Goal: Task Accomplishment & Management: Complete application form

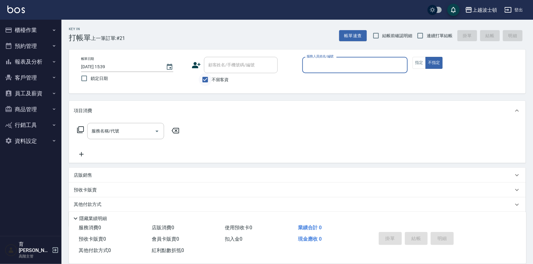
click at [206, 82] on label "不留客資" at bounding box center [214, 79] width 30 height 13
click at [206, 82] on input "不留客資" at bounding box center [205, 79] width 13 height 13
checkbox input "false"
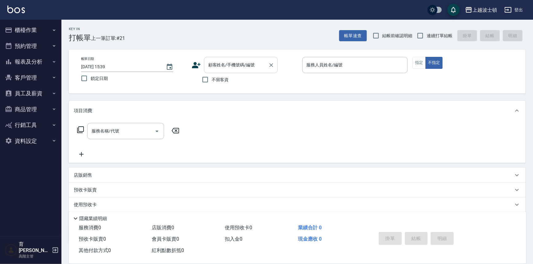
click at [213, 63] on input "顧客姓名/手機號碼/編號" at bounding box center [236, 65] width 59 height 11
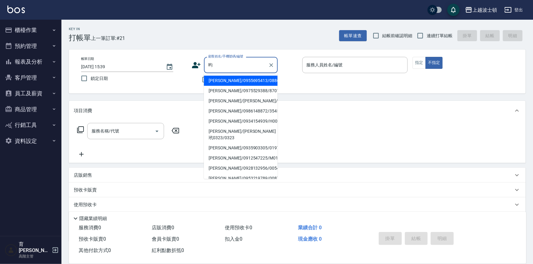
click at [254, 143] on li "[PERSON_NAME]/0935903305/019796" at bounding box center [241, 148] width 74 height 10
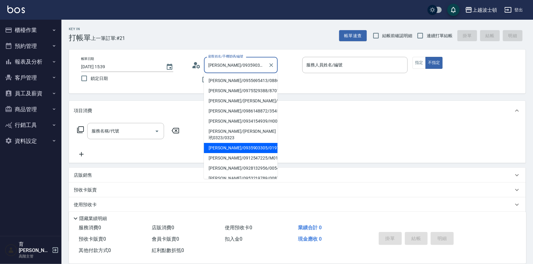
click at [262, 65] on input "[PERSON_NAME]/0935903305/019796" at bounding box center [236, 65] width 59 height 11
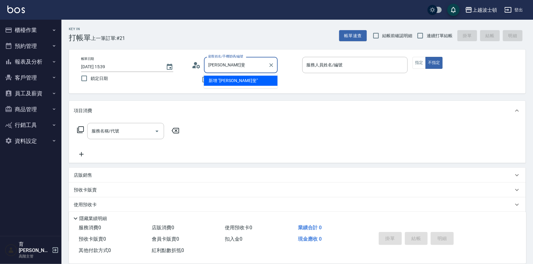
type input "昀"
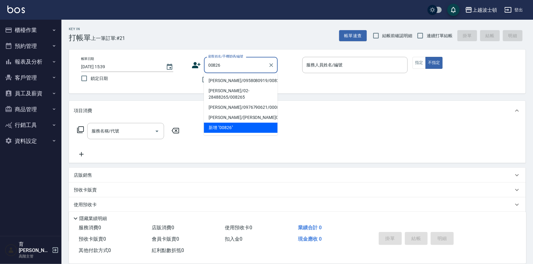
type input "00826"
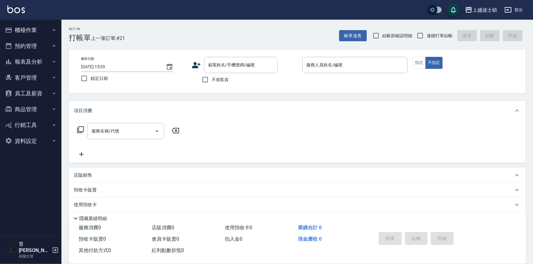
click at [488, 156] on div "服務名稱/代號 服務名稱/代號" at bounding box center [297, 141] width 457 height 42
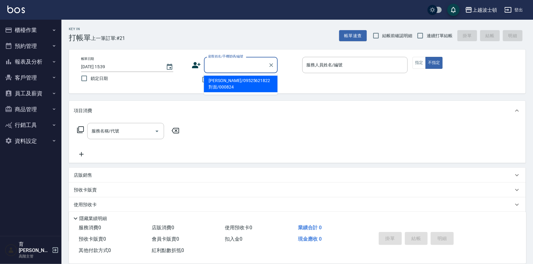
click at [226, 64] on input "顧客姓名/手機號碼/編號" at bounding box center [236, 65] width 59 height 11
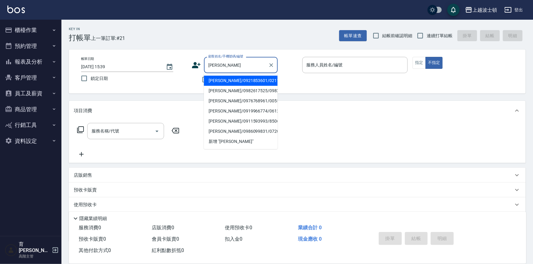
click at [245, 77] on li "[PERSON_NAME]/0921853601/021111" at bounding box center [241, 81] width 74 height 10
type input "[PERSON_NAME]/0921853601/021111"
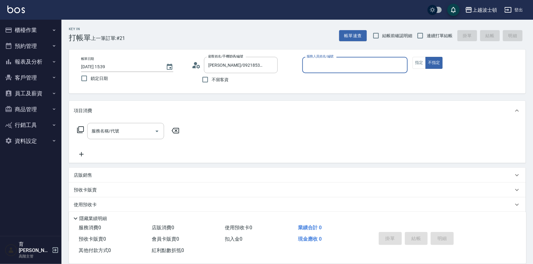
click at [332, 70] on div "服務人員姓名/編號" at bounding box center [355, 65] width 106 height 16
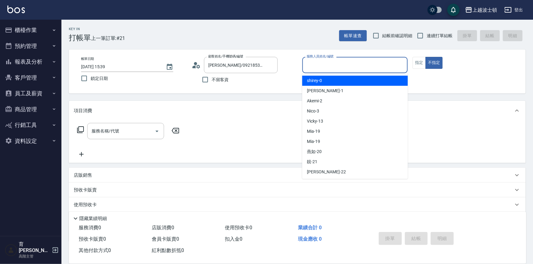
click at [332, 78] on div "shirey -0" at bounding box center [355, 81] width 106 height 10
type input "shirey-0"
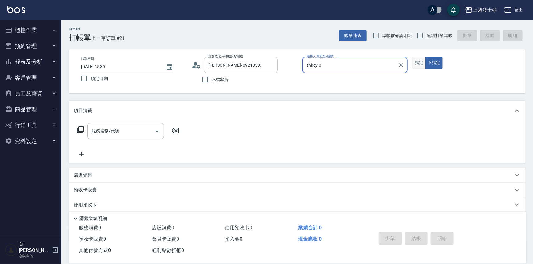
click at [417, 60] on button "指定" at bounding box center [418, 63] width 13 height 12
click at [82, 126] on icon at bounding box center [80, 129] width 7 height 7
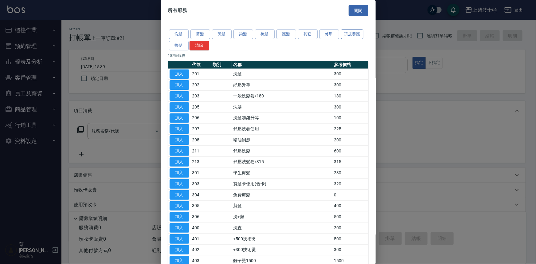
click at [352, 35] on button "頭皮養護" at bounding box center [352, 35] width 23 height 10
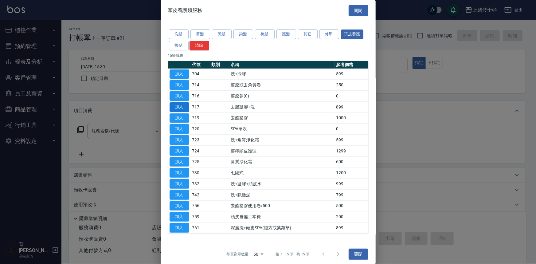
click at [179, 104] on button "加入" at bounding box center [180, 107] width 20 height 10
type input "去脂凝膠+洗(717)"
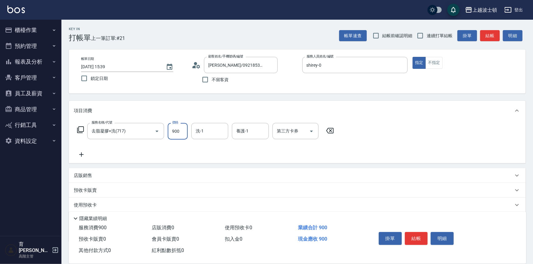
type input "900"
click at [81, 128] on icon at bounding box center [80, 129] width 7 height 7
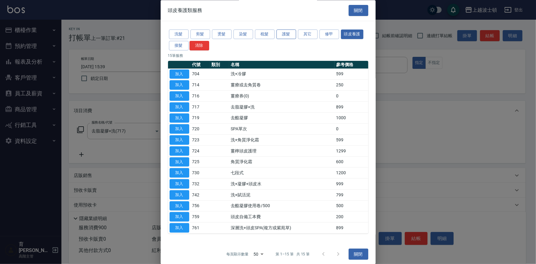
click at [285, 33] on button "護髮" at bounding box center [286, 35] width 20 height 10
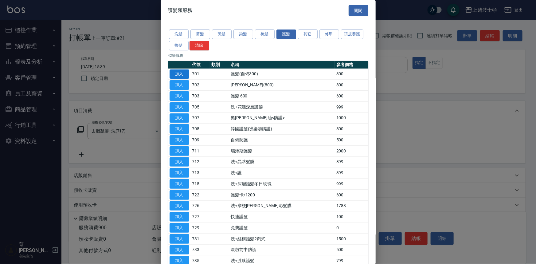
click at [175, 73] on button "加入" at bounding box center [180, 74] width 20 height 10
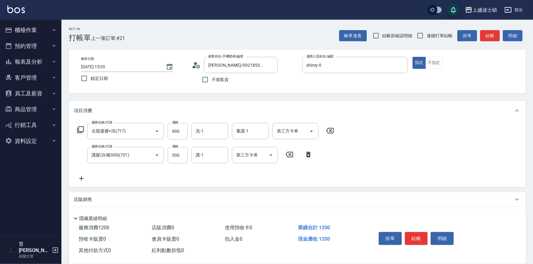
click at [82, 127] on icon at bounding box center [80, 129] width 7 height 7
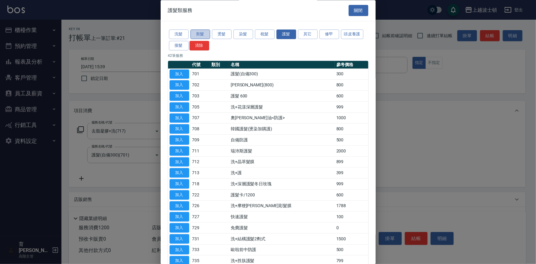
click at [201, 34] on button "剪髮" at bounding box center [200, 35] width 20 height 10
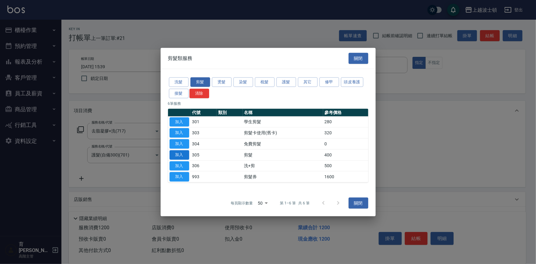
click at [183, 153] on button "加入" at bounding box center [180, 155] width 20 height 10
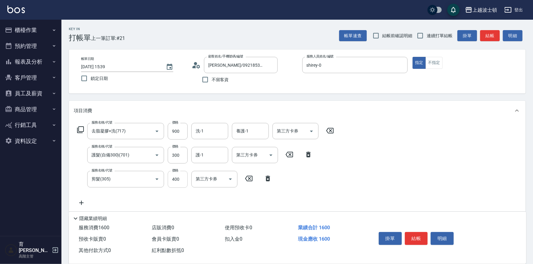
click at [185, 175] on input "400" at bounding box center [178, 179] width 20 height 17
drag, startPoint x: 185, startPoint y: 175, endPoint x: 174, endPoint y: 180, distance: 11.7
click at [174, 180] on input "400" at bounding box center [178, 179] width 20 height 17
type input "350"
click at [418, 240] on button "結帳" at bounding box center [416, 238] width 23 height 13
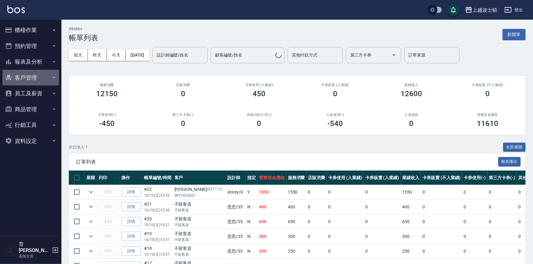
click at [51, 81] on button "客戶管理" at bounding box center [30, 78] width 57 height 16
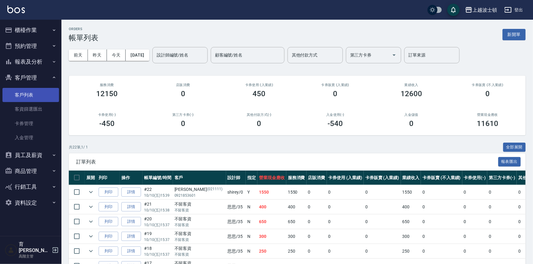
click at [43, 92] on link "客戶列表" at bounding box center [30, 95] width 57 height 14
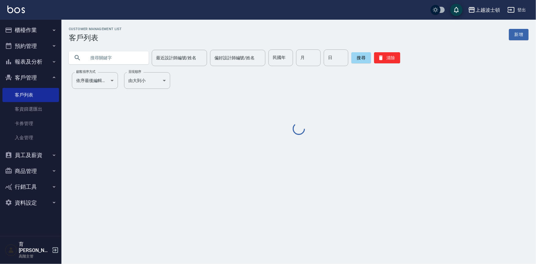
click at [106, 57] on input "text" at bounding box center [115, 57] width 58 height 17
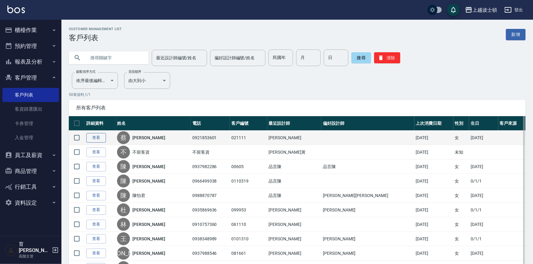
click at [96, 137] on link "查看" at bounding box center [96, 138] width 20 height 10
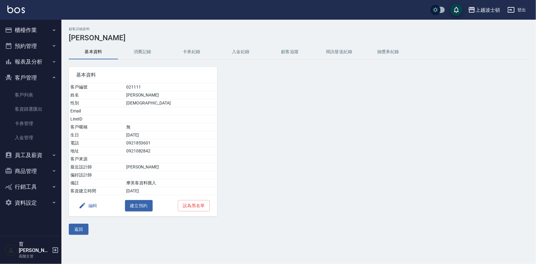
click at [135, 48] on button "消費記錄" at bounding box center [142, 52] width 49 height 15
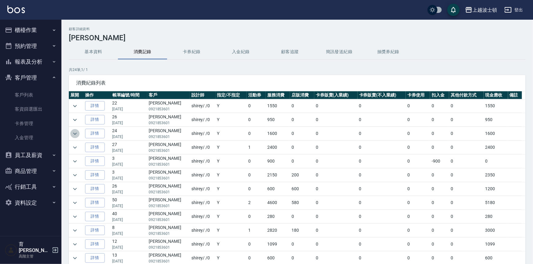
click at [74, 133] on icon "expand row" at bounding box center [75, 133] width 4 height 2
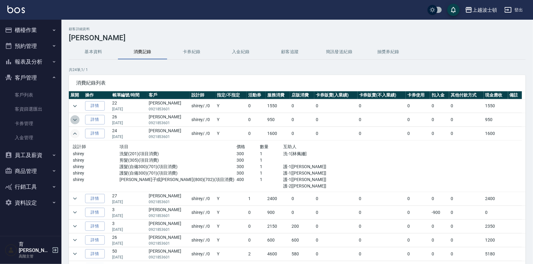
click at [73, 118] on icon "expand row" at bounding box center [74, 119] width 7 height 7
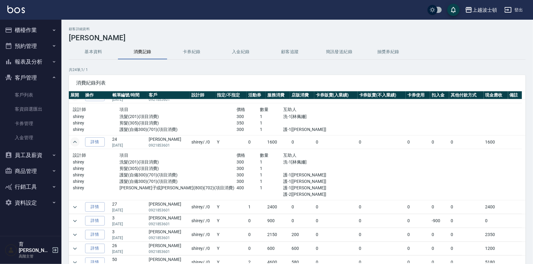
scroll to position [30, 0]
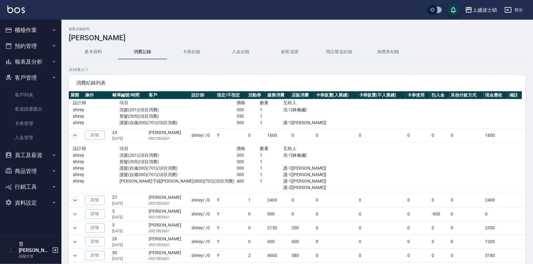
click at [76, 198] on icon "expand row" at bounding box center [74, 200] width 7 height 7
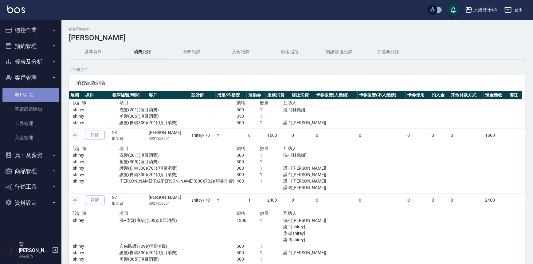
click at [41, 96] on link "客戶列表" at bounding box center [30, 95] width 57 height 14
